Goal: Task Accomplishment & Management: Complete application form

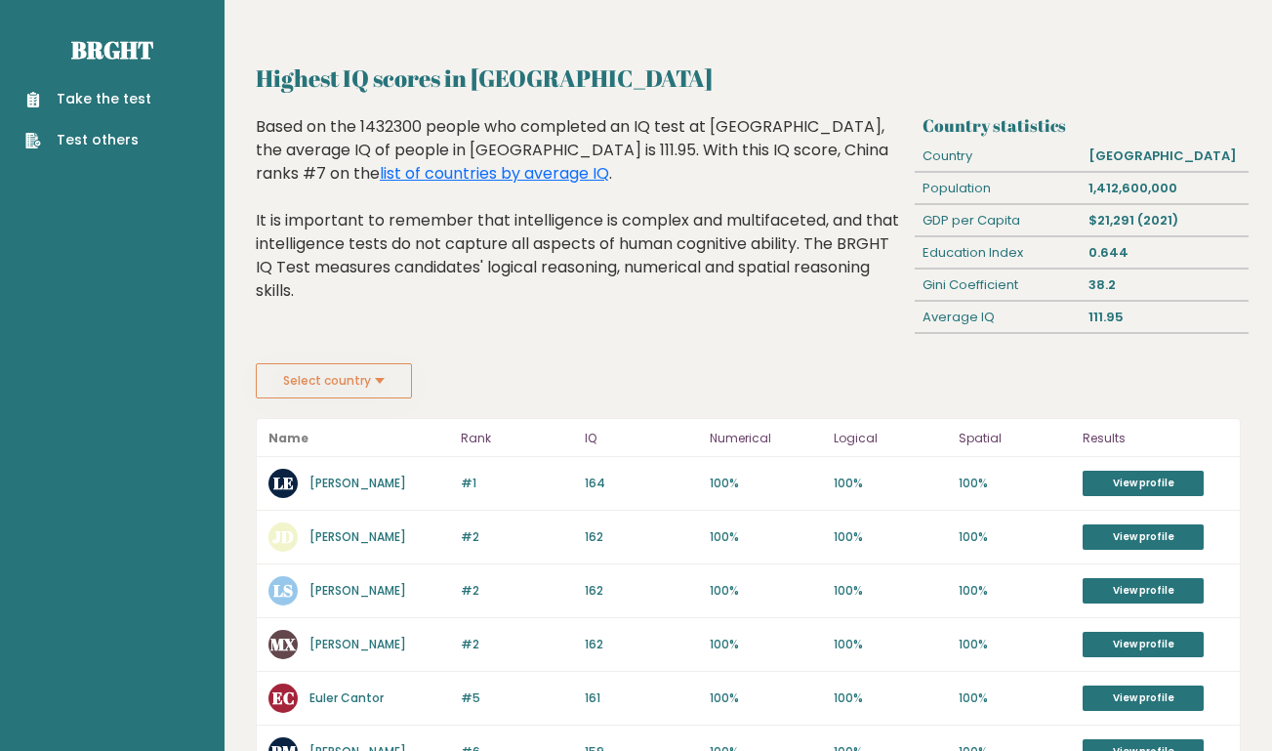
click at [136, 92] on link "Take the test" at bounding box center [88, 99] width 126 height 20
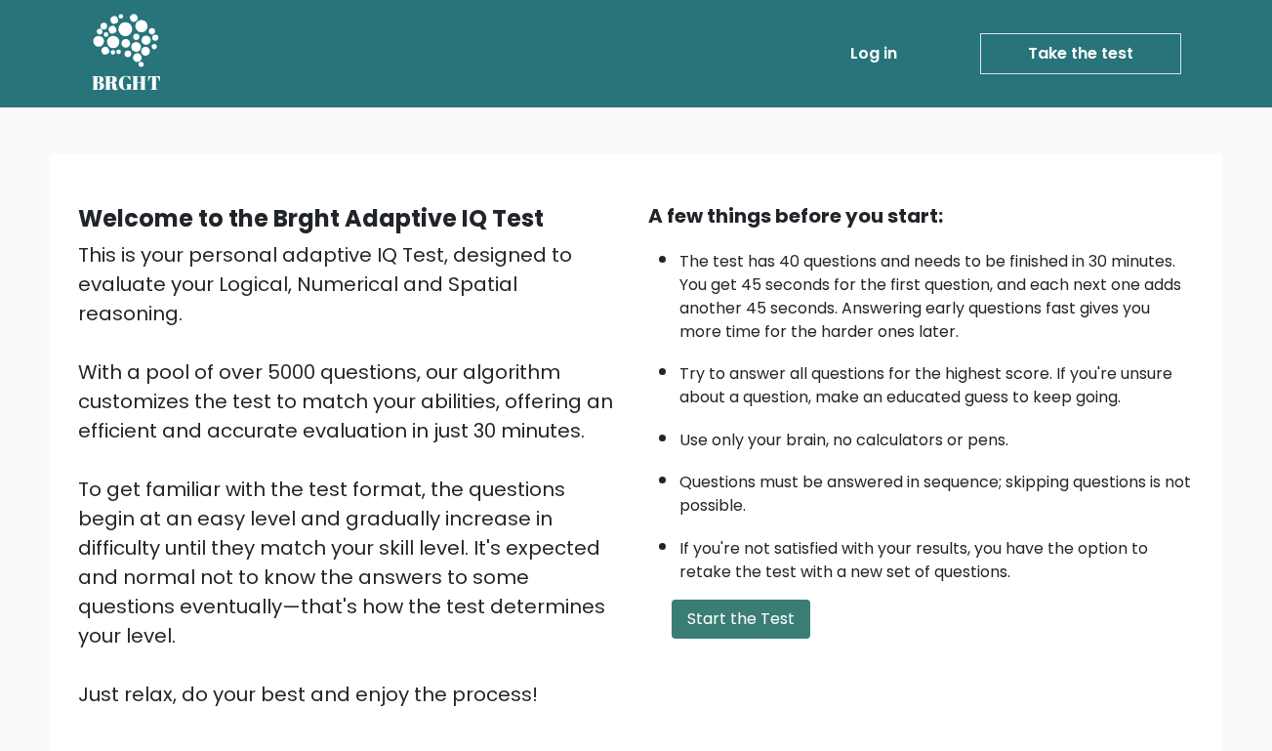
click at [781, 614] on button "Start the Test" at bounding box center [741, 618] width 139 height 39
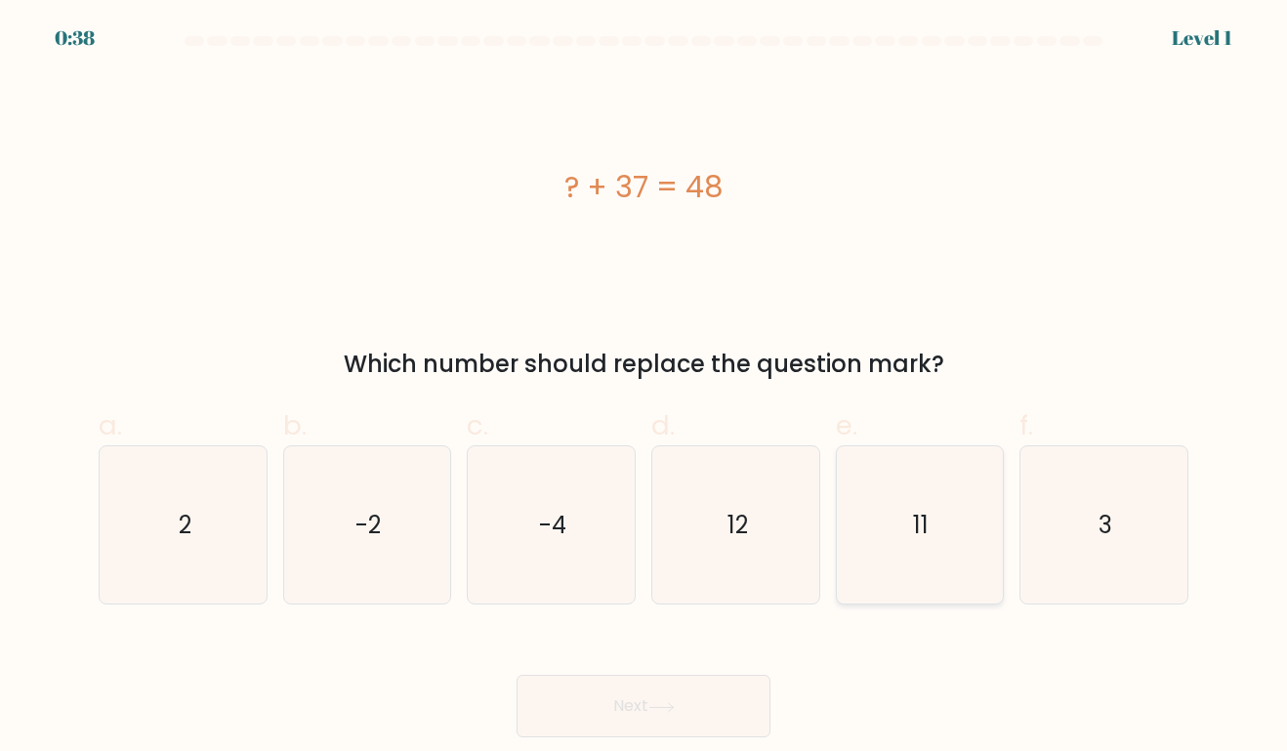
click at [941, 540] on icon "11" at bounding box center [918, 524] width 157 height 157
click at [644, 389] on input "e. 11" at bounding box center [643, 382] width 1 height 13
radio input "true"
click at [667, 713] on button "Next" at bounding box center [643, 706] width 254 height 62
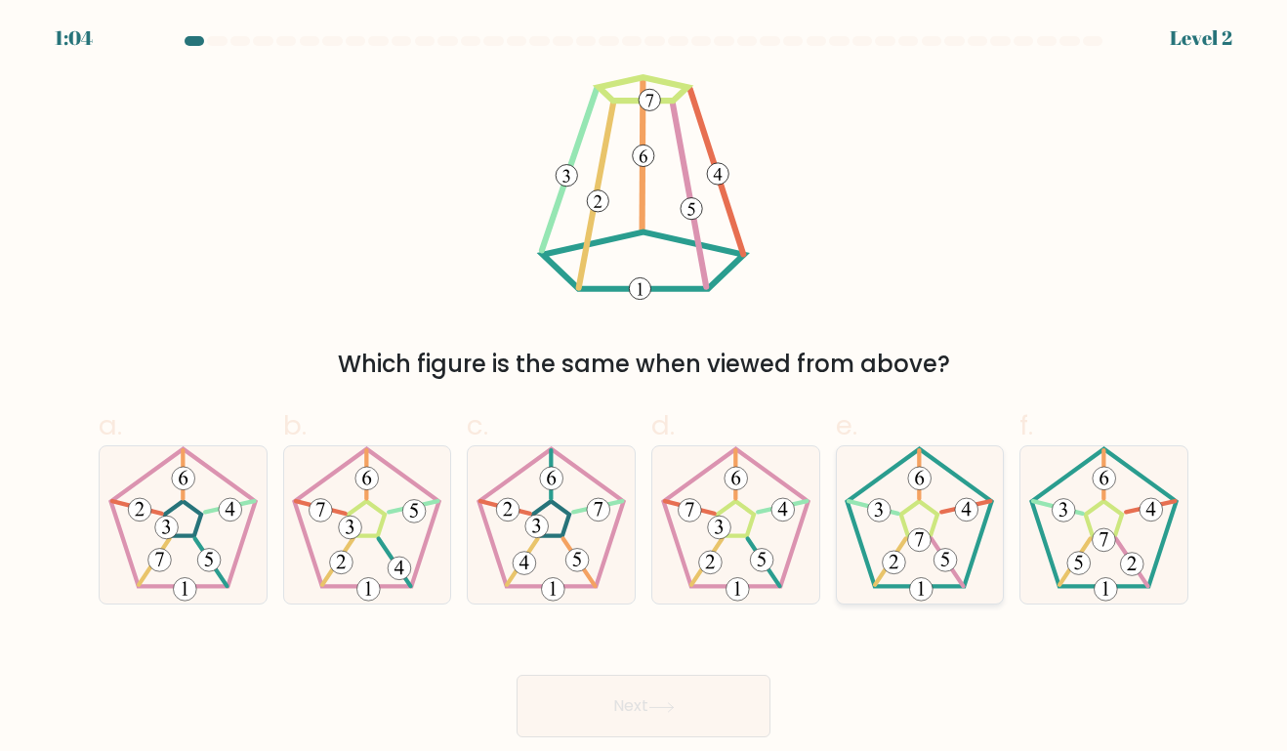
click at [921, 544] on 180 at bounding box center [919, 539] width 23 height 23
click at [644, 389] on input "e." at bounding box center [643, 382] width 1 height 13
radio input "true"
click at [603, 718] on button "Next" at bounding box center [643, 706] width 254 height 62
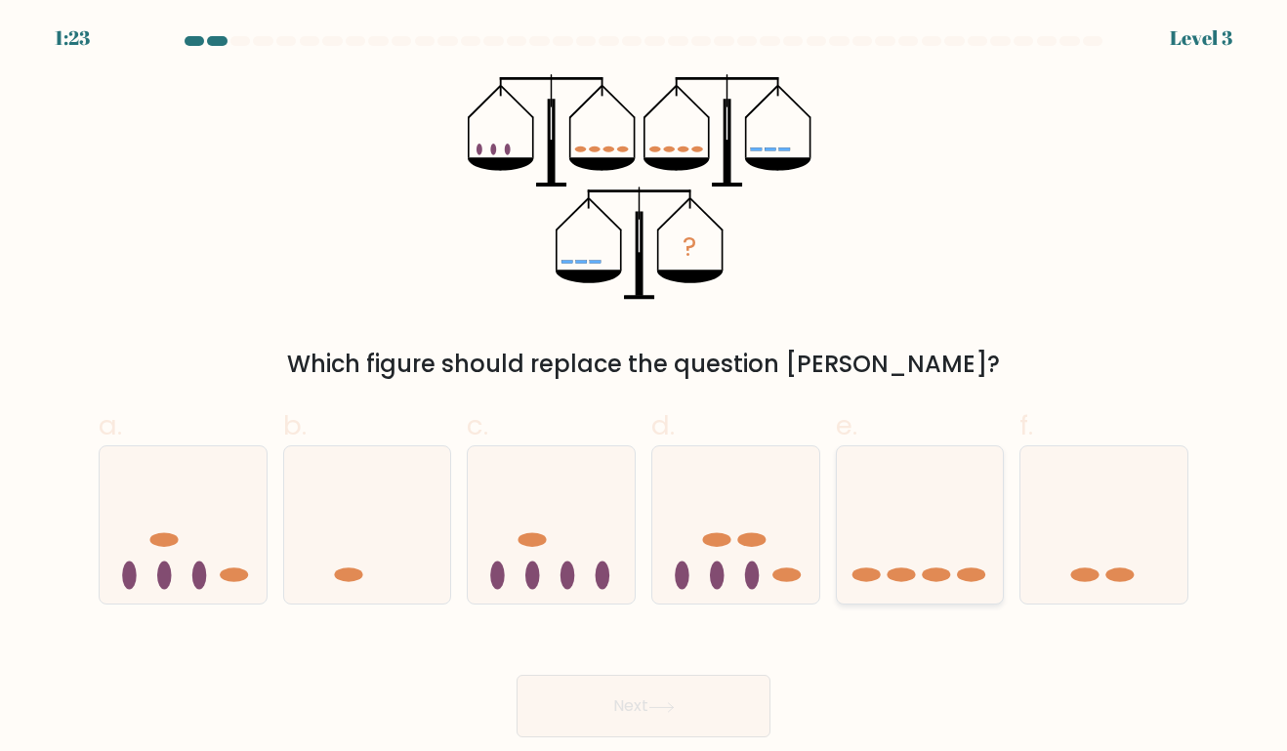
click at [924, 558] on icon at bounding box center [920, 525] width 167 height 138
click at [644, 389] on input "e." at bounding box center [643, 382] width 1 height 13
radio input "true"
click at [604, 704] on button "Next" at bounding box center [643, 706] width 254 height 62
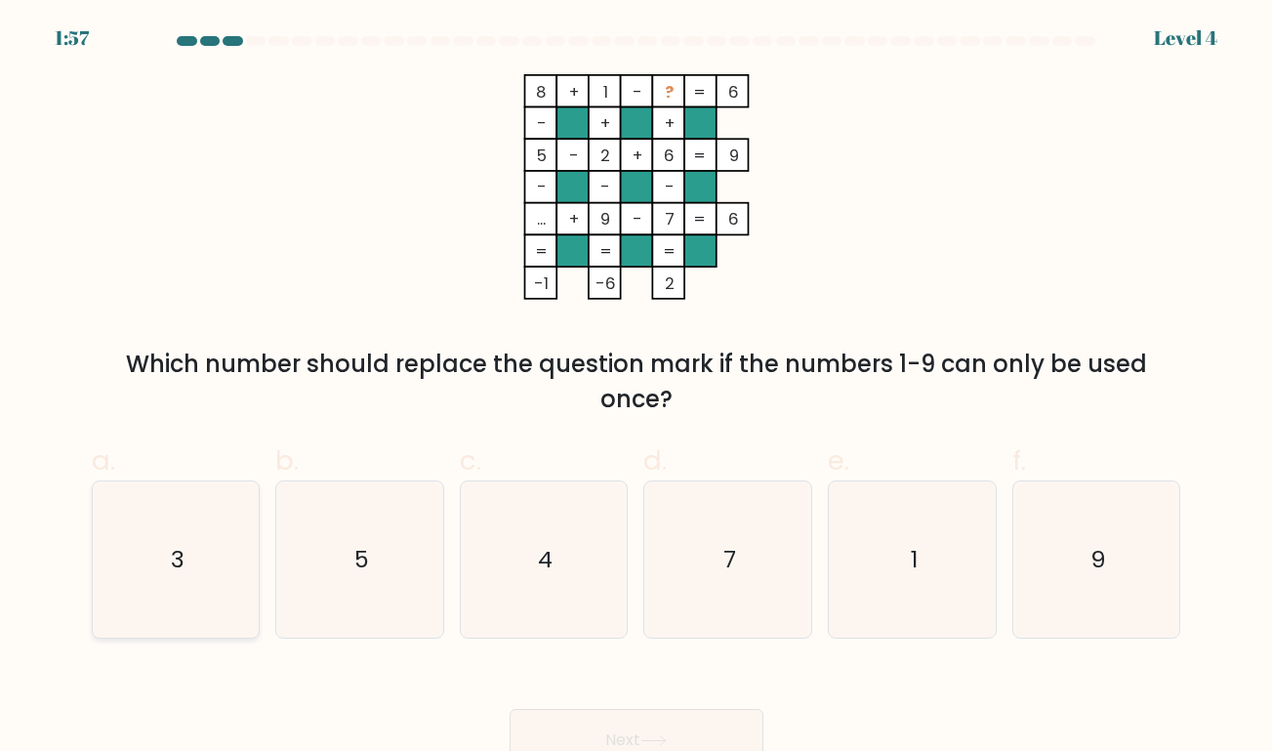
click at [185, 573] on icon "3" at bounding box center [176, 559] width 156 height 156
click at [636, 389] on input "a. 3" at bounding box center [636, 382] width 1 height 13
radio input "true"
click at [649, 733] on button "Next" at bounding box center [637, 740] width 254 height 62
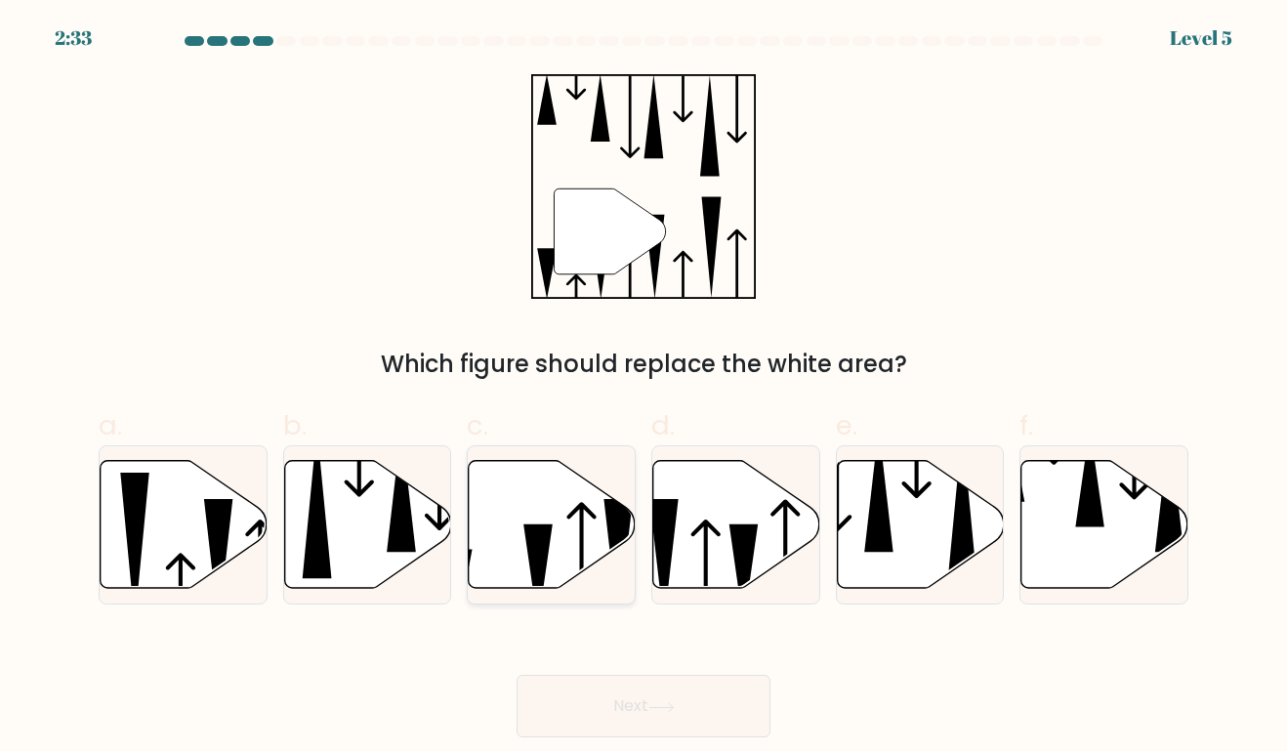
click at [579, 524] on icon at bounding box center [552, 525] width 167 height 128
click at [643, 389] on input "c." at bounding box center [643, 382] width 1 height 13
radio input "true"
click at [675, 698] on button "Next" at bounding box center [643, 706] width 254 height 62
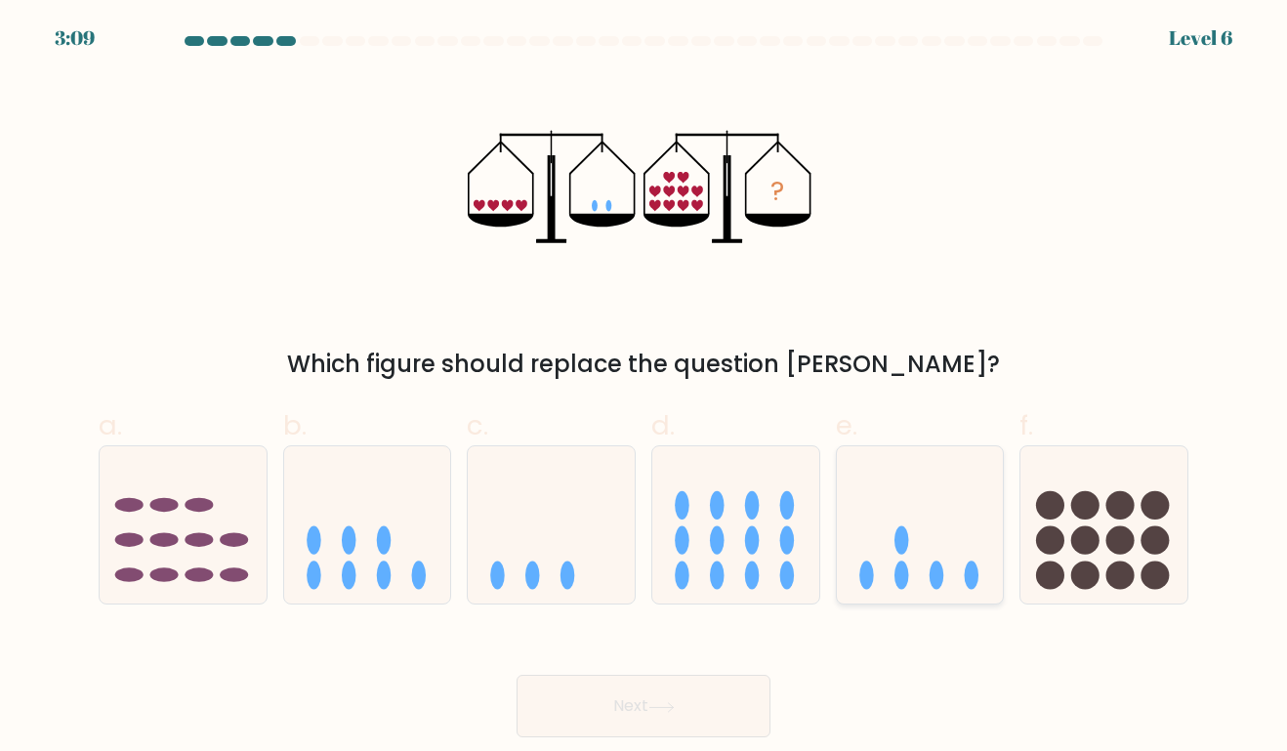
click at [886, 573] on icon at bounding box center [920, 525] width 167 height 138
click at [644, 389] on input "e." at bounding box center [643, 382] width 1 height 13
radio input "true"
click at [658, 717] on button "Next" at bounding box center [643, 706] width 254 height 62
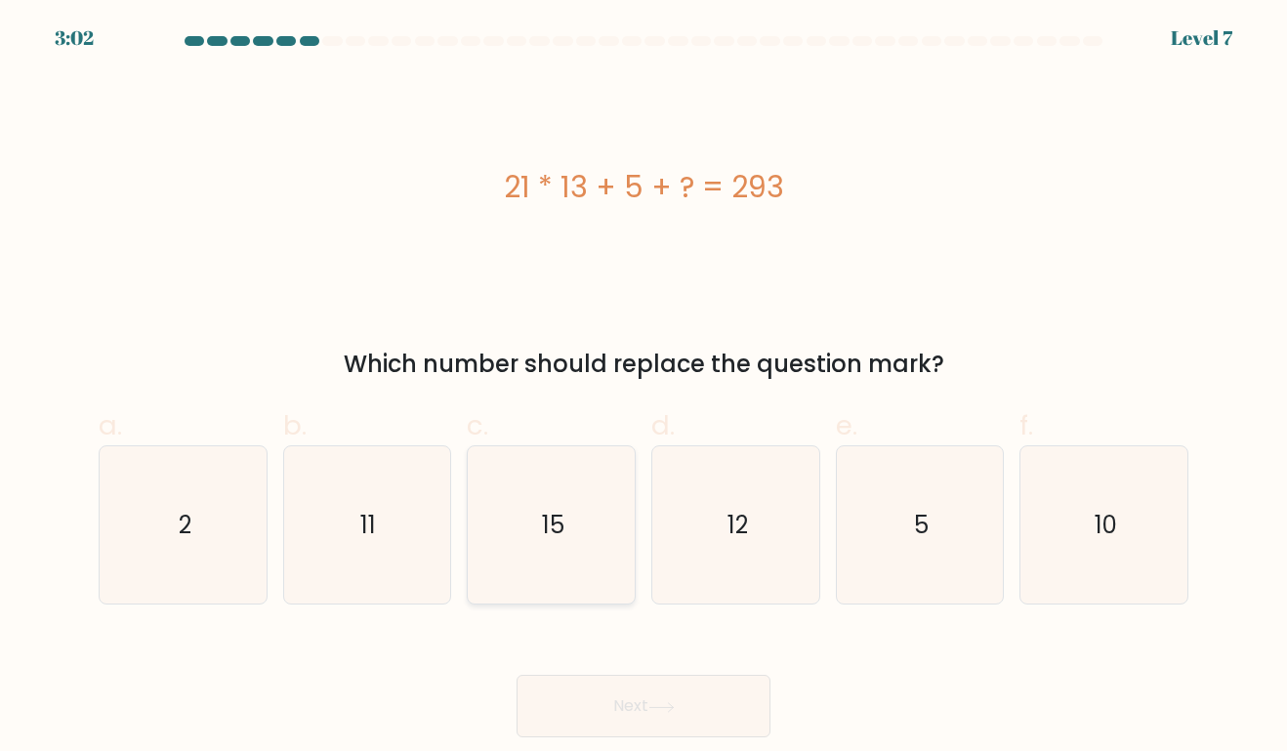
drag, startPoint x: 512, startPoint y: 495, endPoint x: 516, endPoint y: 512, distance: 18.0
click at [513, 495] on icon "15" at bounding box center [550, 524] width 157 height 157
click at [643, 389] on input "c. 15" at bounding box center [643, 382] width 1 height 13
radio input "true"
click at [614, 698] on button "Next" at bounding box center [643, 706] width 254 height 62
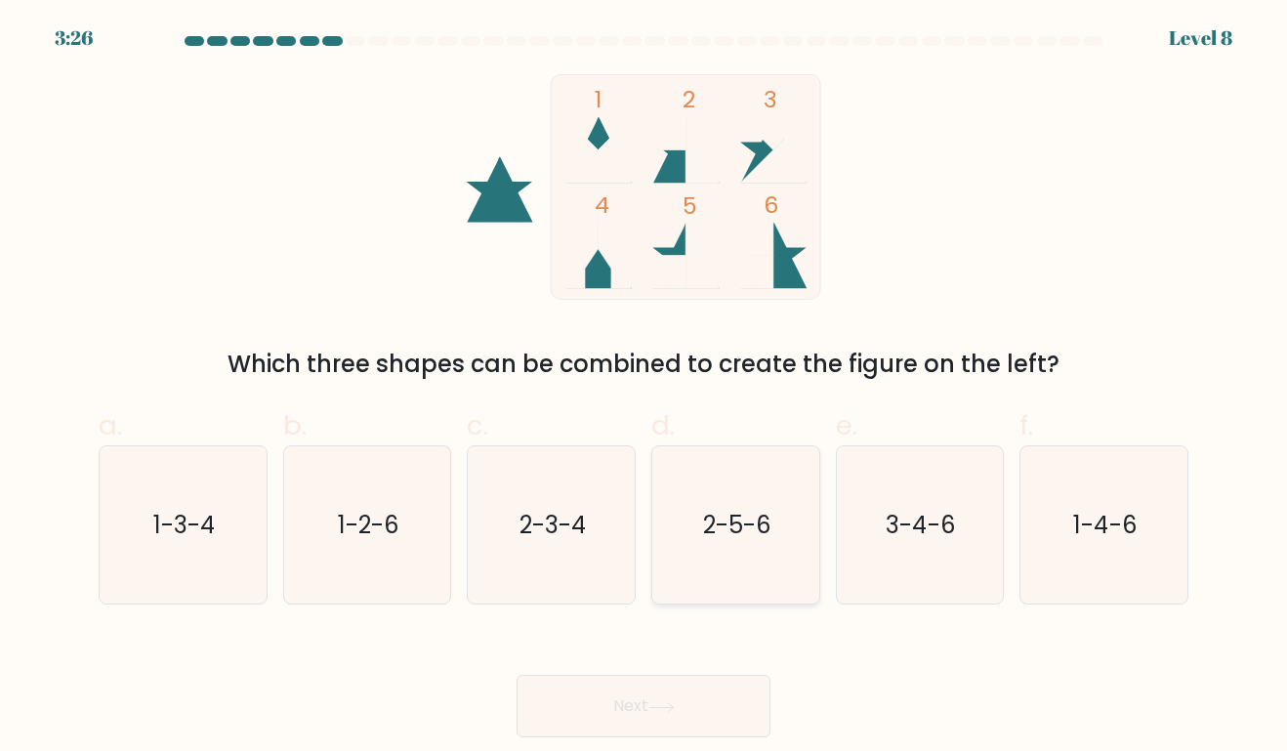
click at [777, 553] on icon "2-5-6" at bounding box center [735, 524] width 157 height 157
click at [644, 389] on input "d. 2-5-6" at bounding box center [643, 382] width 1 height 13
radio input "true"
click at [640, 712] on button "Next" at bounding box center [643, 706] width 254 height 62
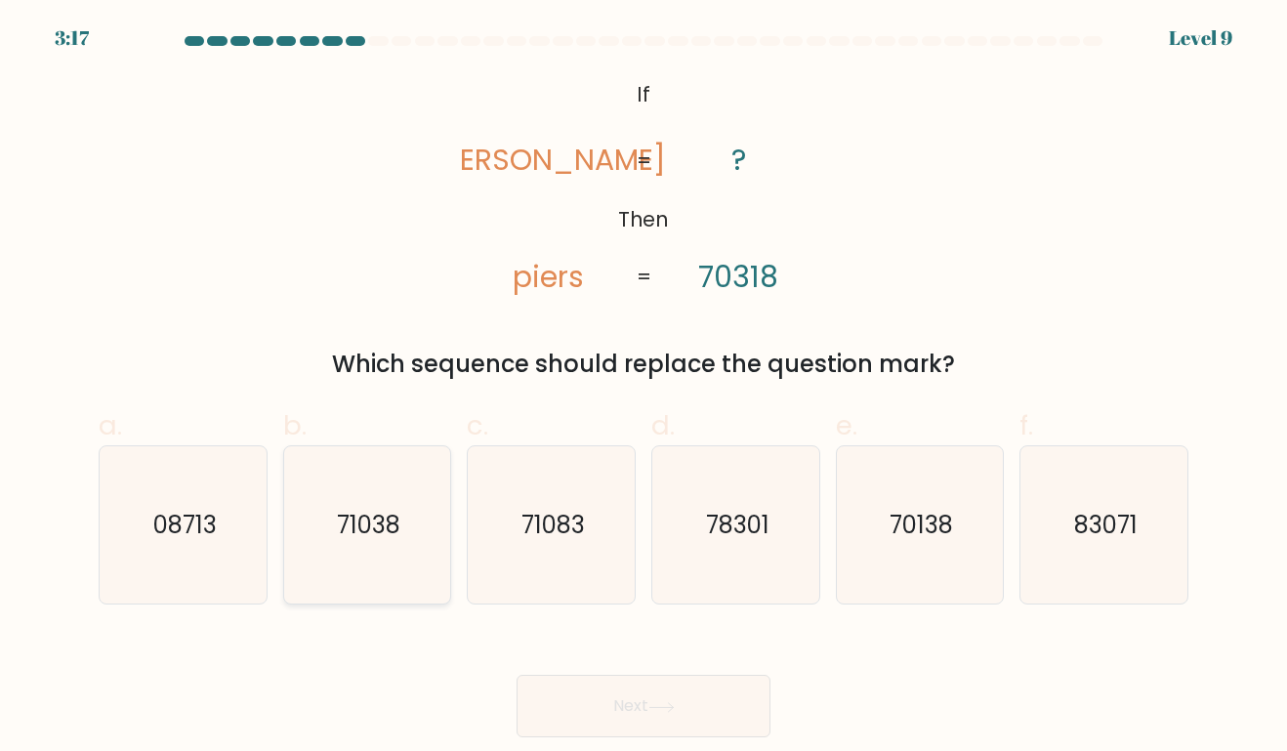
click at [348, 532] on text "71038" at bounding box center [368, 525] width 63 height 32
click at [643, 389] on input "b. 71038" at bounding box center [643, 382] width 1 height 13
radio input "true"
click at [670, 715] on button "Next" at bounding box center [643, 706] width 254 height 62
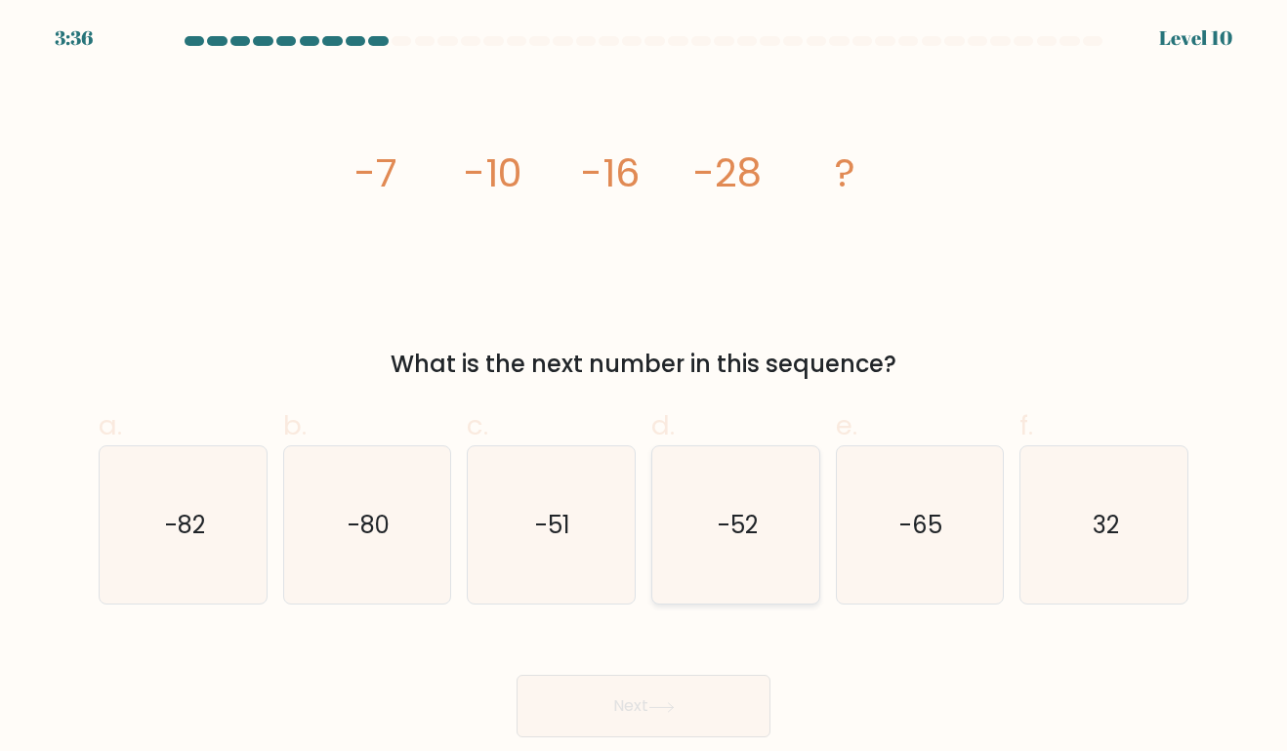
click at [699, 580] on icon "-52" at bounding box center [735, 524] width 157 height 157
click at [644, 389] on input "d. -52" at bounding box center [643, 382] width 1 height 13
radio input "true"
click at [662, 703] on icon at bounding box center [661, 707] width 26 height 11
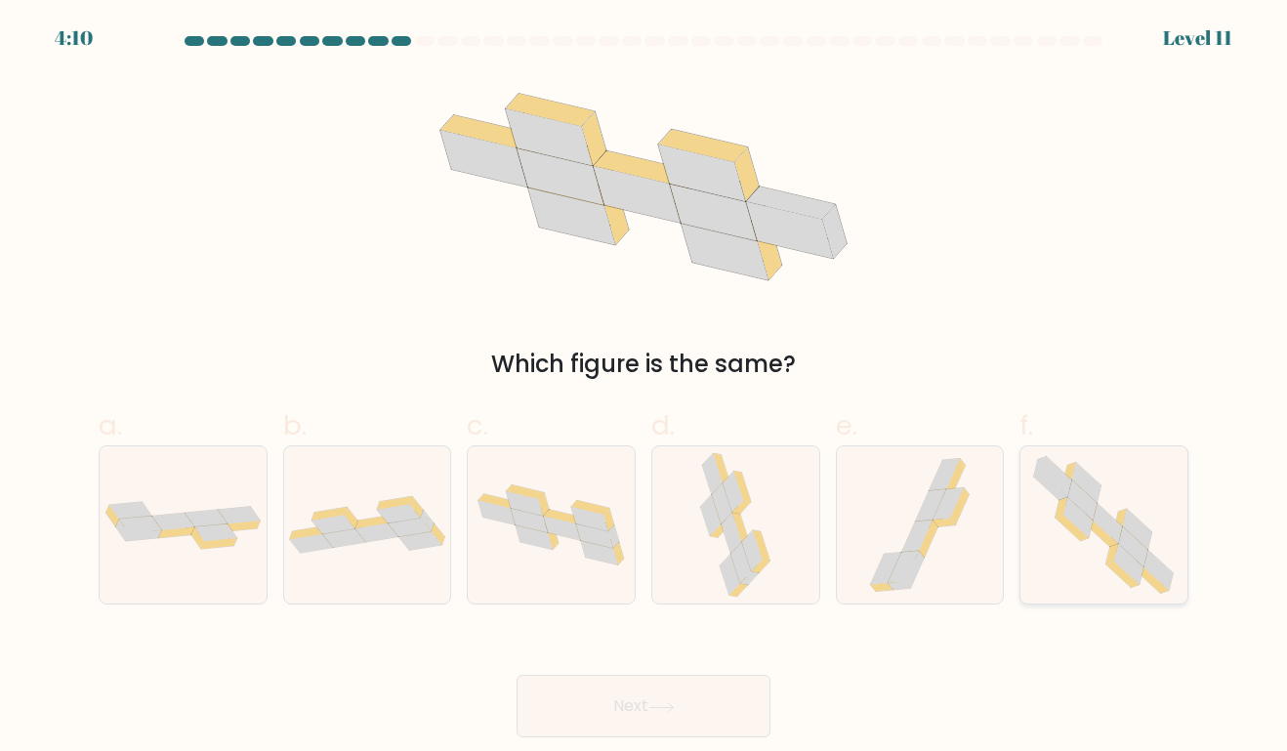
click at [1145, 515] on icon at bounding box center [1103, 524] width 160 height 157
click at [644, 389] on input "f." at bounding box center [643, 382] width 1 height 13
radio input "true"
click at [665, 707] on icon at bounding box center [660, 706] width 23 height 9
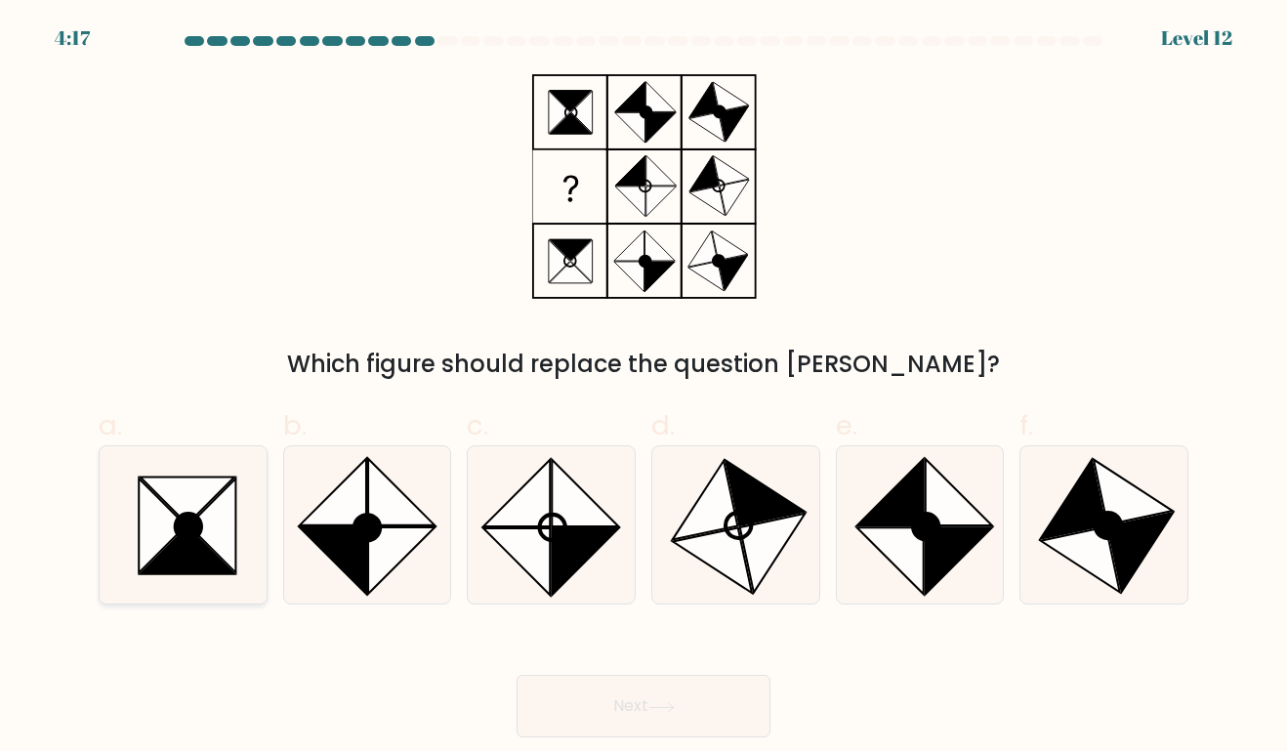
click at [206, 538] on icon at bounding box center [211, 525] width 47 height 95
click at [643, 389] on input "a." at bounding box center [643, 382] width 1 height 13
radio input "true"
click at [649, 718] on button "Next" at bounding box center [643, 706] width 254 height 62
